Goal: Information Seeking & Learning: Learn about a topic

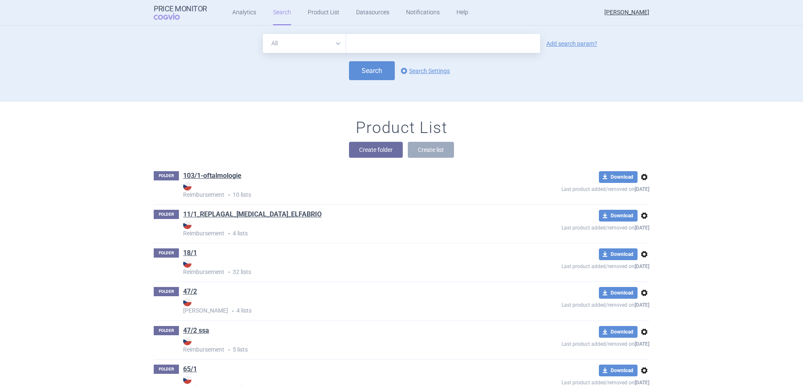
click at [277, 139] on div "Product List Create folder Create list" at bounding box center [401, 142] width 529 height 48
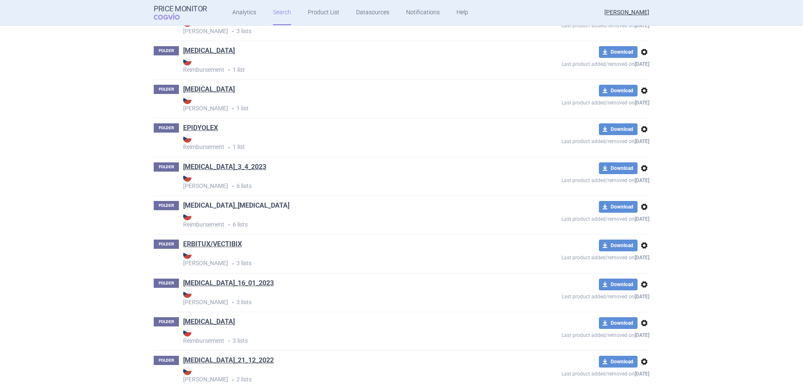
click at [231, 206] on link "[MEDICAL_DATA]_[MEDICAL_DATA]" at bounding box center [236, 205] width 106 height 9
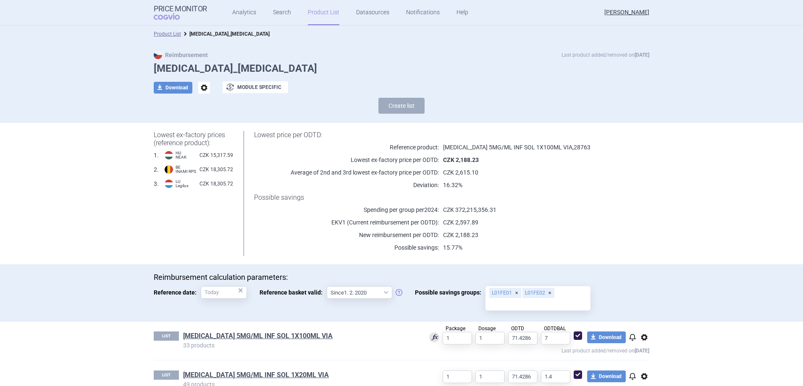
scroll to position [168, 0]
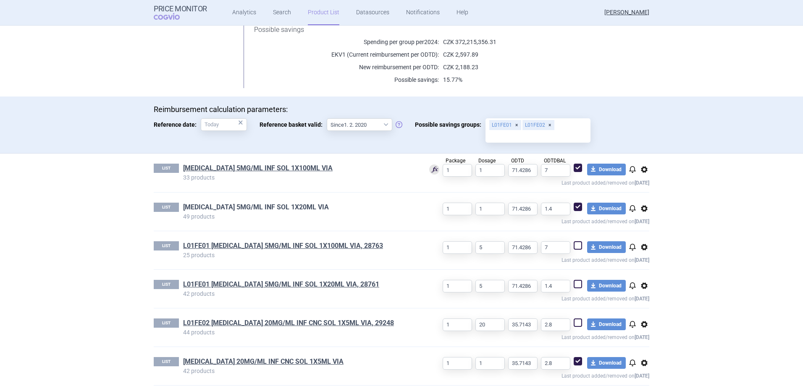
click at [274, 209] on link "[MEDICAL_DATA] 5MG/ML INF SOL 1X20ML VIA" at bounding box center [256, 207] width 146 height 9
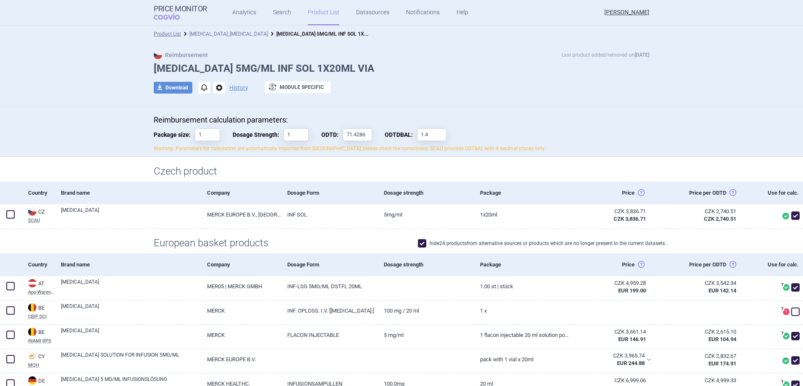
click at [200, 36] on link "[MEDICAL_DATA]_[MEDICAL_DATA]" at bounding box center [228, 34] width 79 height 6
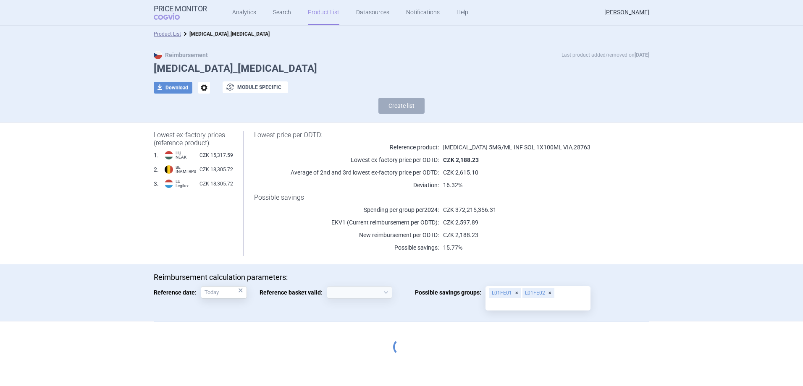
select select "[DATE]"
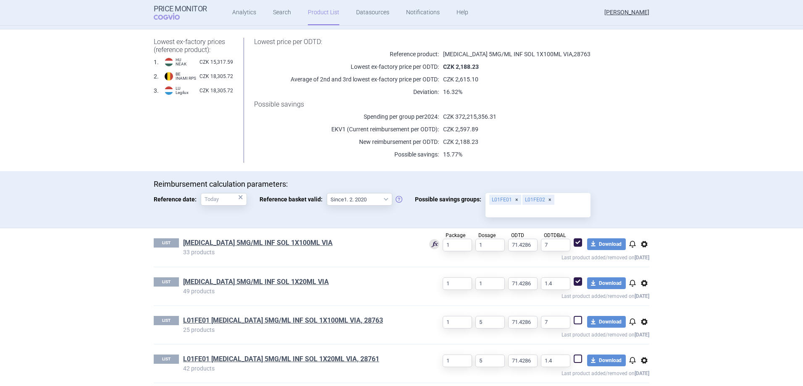
scroll to position [176, 0]
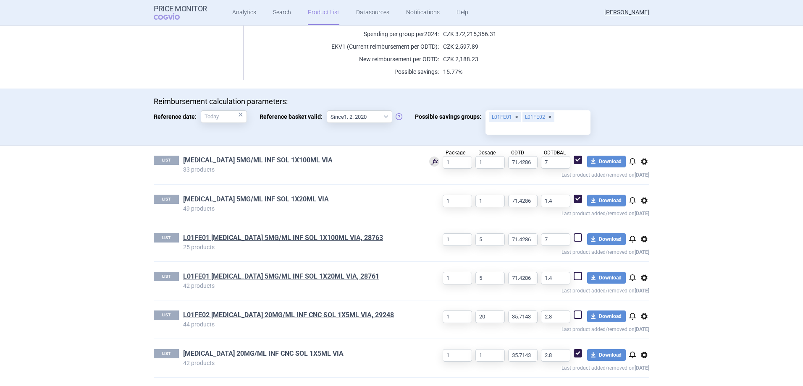
click at [252, 351] on link "[MEDICAL_DATA] 20MG/ML INF CNC SOL 1X5ML VIA" at bounding box center [263, 353] width 160 height 9
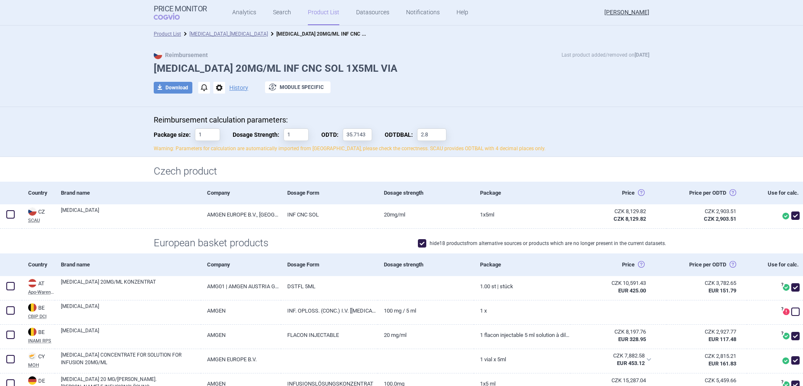
click at [205, 35] on link "[MEDICAL_DATA]_[MEDICAL_DATA]" at bounding box center [228, 34] width 79 height 6
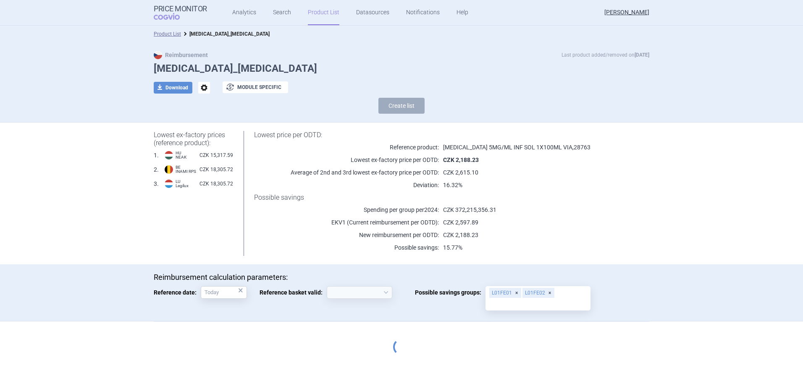
select select "[DATE]"
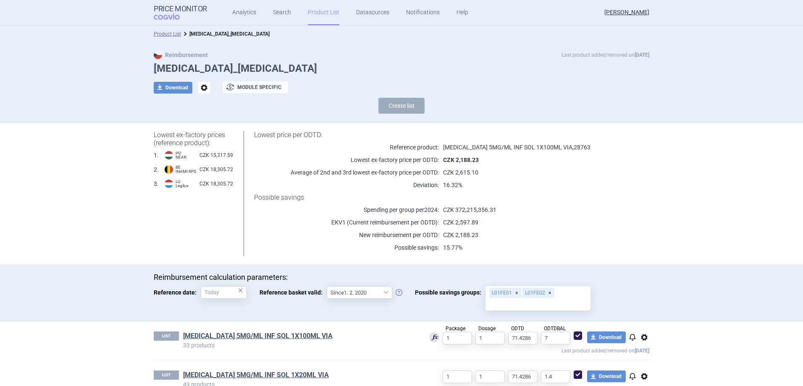
scroll to position [168, 0]
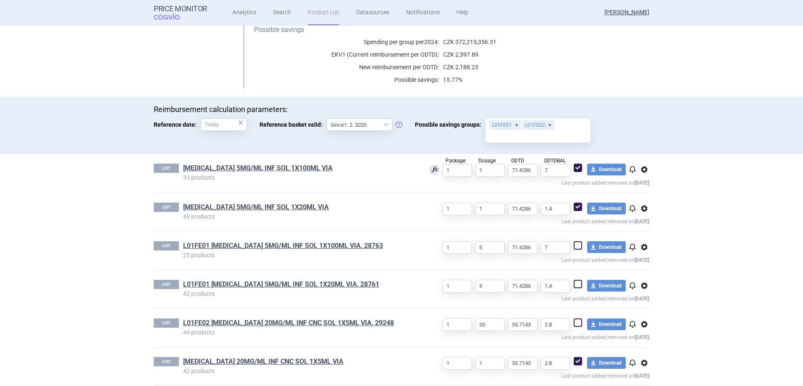
click at [576, 167] on span at bounding box center [578, 168] width 8 height 8
click at [577, 168] on span at bounding box center [578, 168] width 8 height 8
checkbox input "true"
click at [259, 206] on link "[MEDICAL_DATA] 5MG/ML INF SOL 1X20ML VIA" at bounding box center [256, 207] width 146 height 9
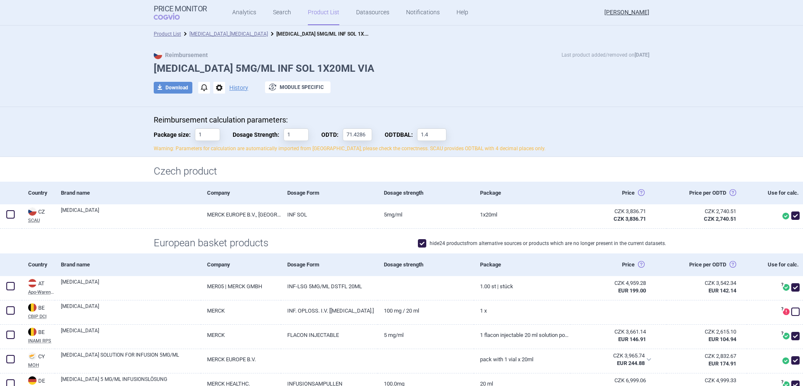
click at [466, 244] on label "hide 24 products from alternative sources or products which are no longer prese…" at bounding box center [542, 243] width 248 height 8
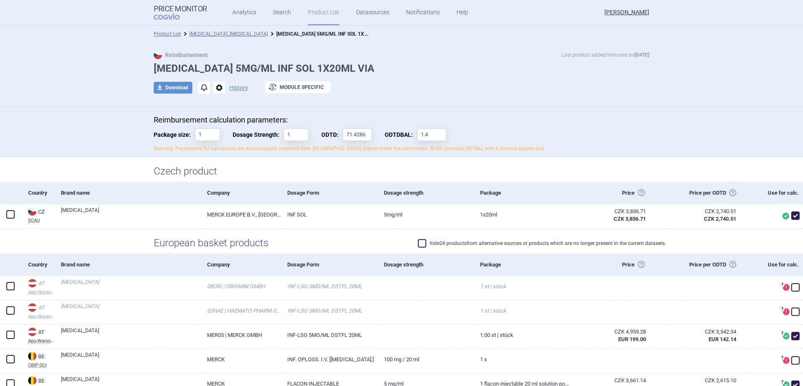
checkbox input "false"
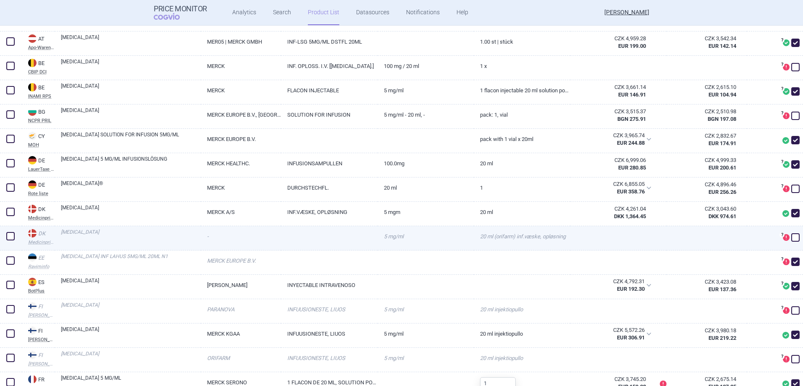
scroll to position [294, 0]
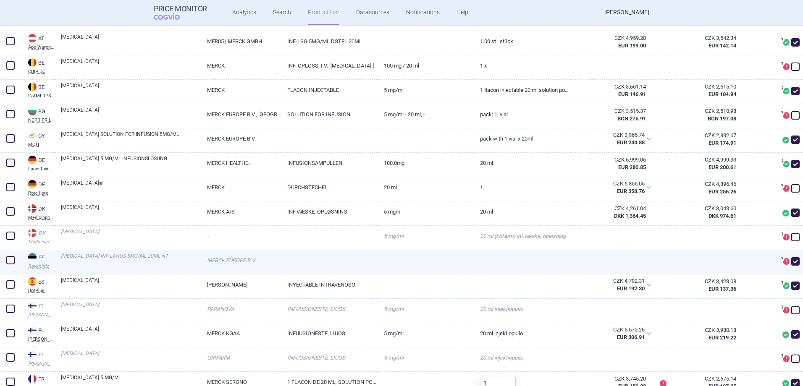
click at [112, 259] on link "[MEDICAL_DATA] INF LAHUS 5MG/ML 20ML N1" at bounding box center [131, 259] width 140 height 15
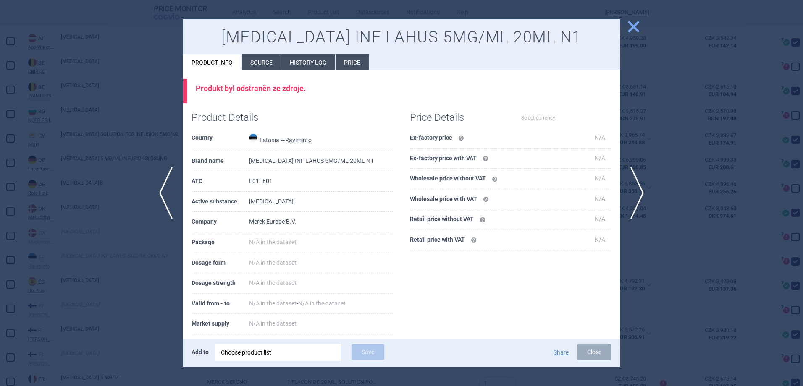
select select "EUR"
click at [340, 56] on li "Price" at bounding box center [352, 62] width 33 height 16
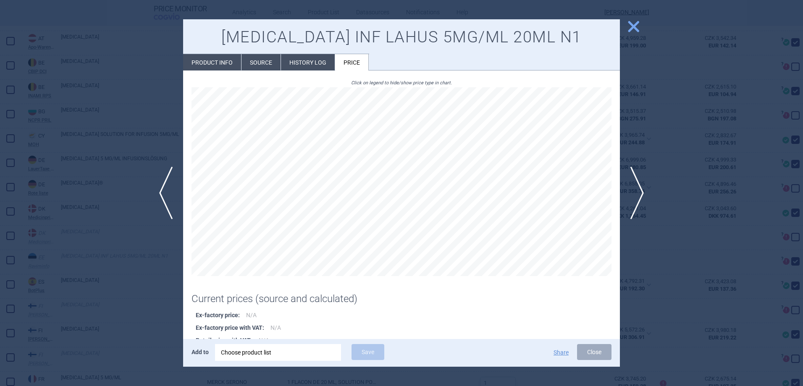
click at [631, 24] on span "close" at bounding box center [633, 26] width 15 height 15
